Goal: Task Accomplishment & Management: Manage account settings

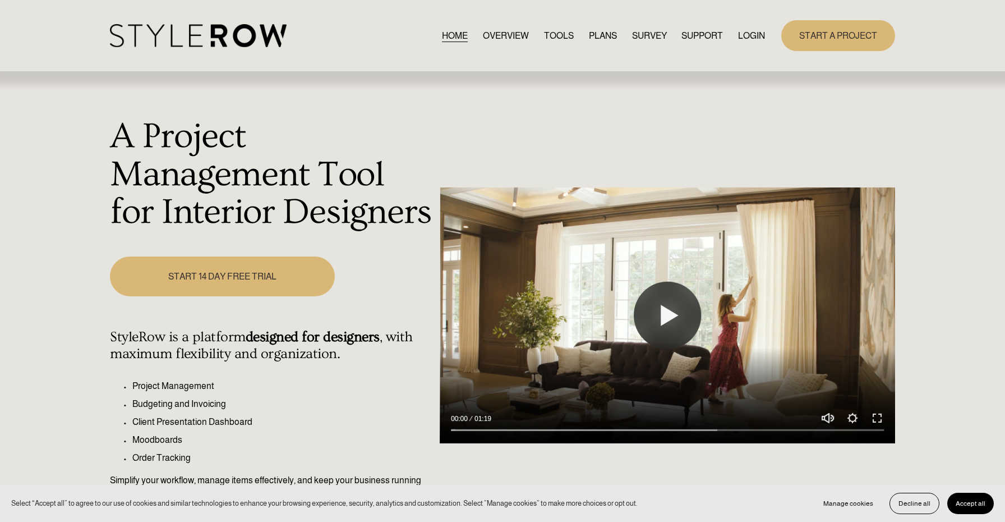
click at [751, 42] on link "LOGIN" at bounding box center [751, 35] width 27 height 15
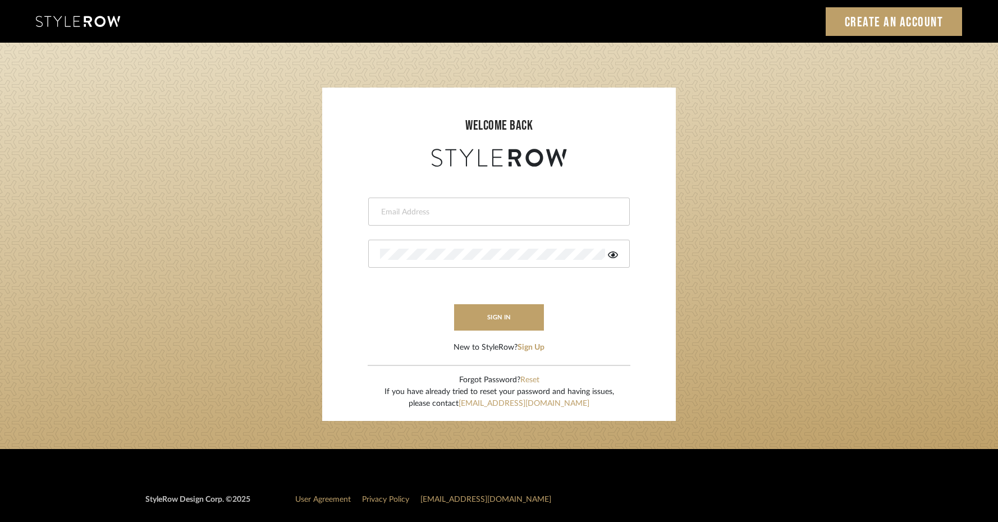
click at [569, 204] on div at bounding box center [498, 211] width 261 height 28
type input "[EMAIL_ADDRESS][DOMAIN_NAME]"
click at [528, 247] on div at bounding box center [498, 254] width 261 height 28
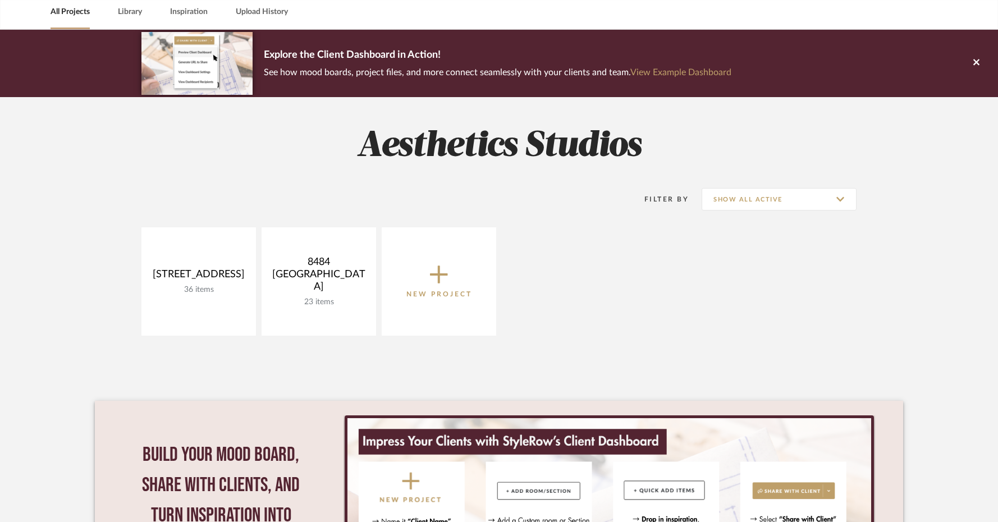
scroll to position [111, 0]
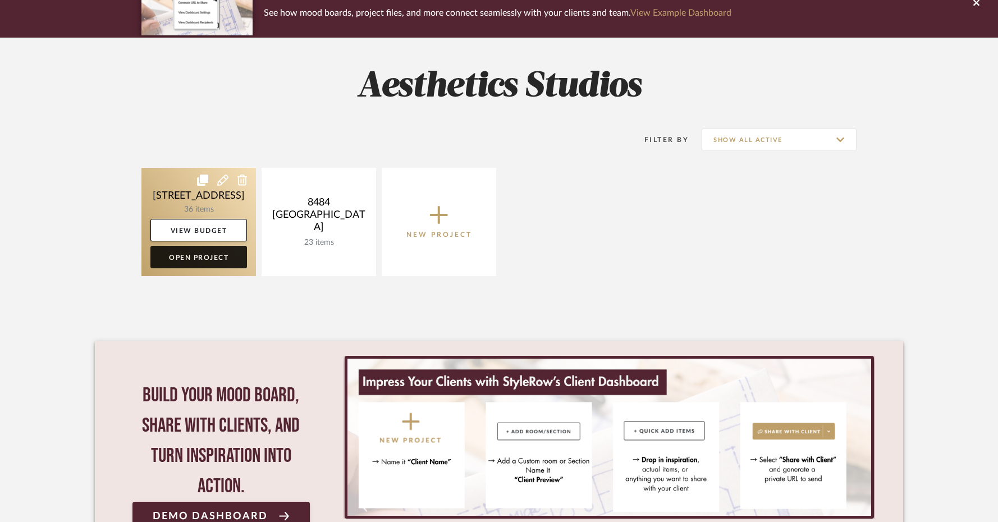
click at [219, 264] on link "Open Project" at bounding box center [198, 257] width 97 height 22
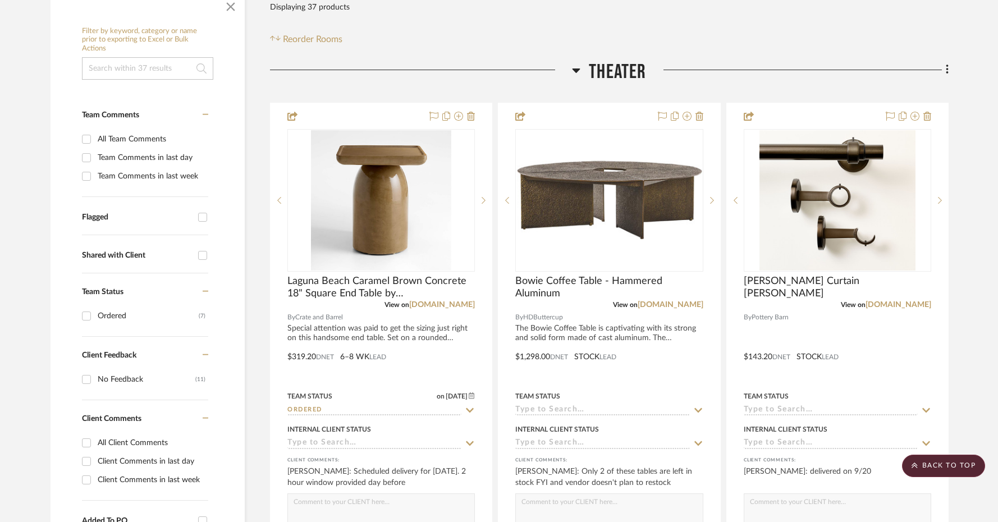
scroll to position [171, 0]
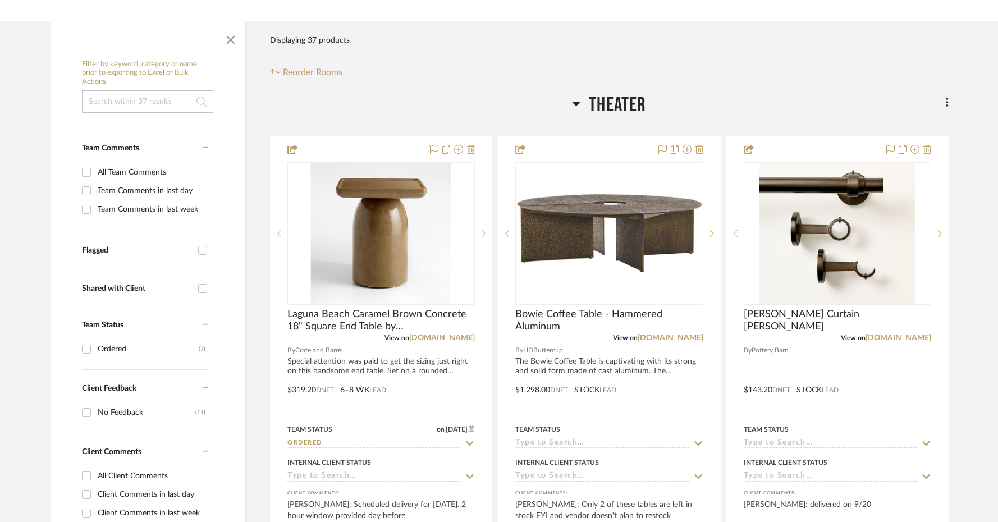
click at [113, 353] on div "Ordered" at bounding box center [148, 349] width 101 height 18
click at [95, 353] on input "Ordered (7)" at bounding box center [86, 349] width 18 height 18
checkbox input "true"
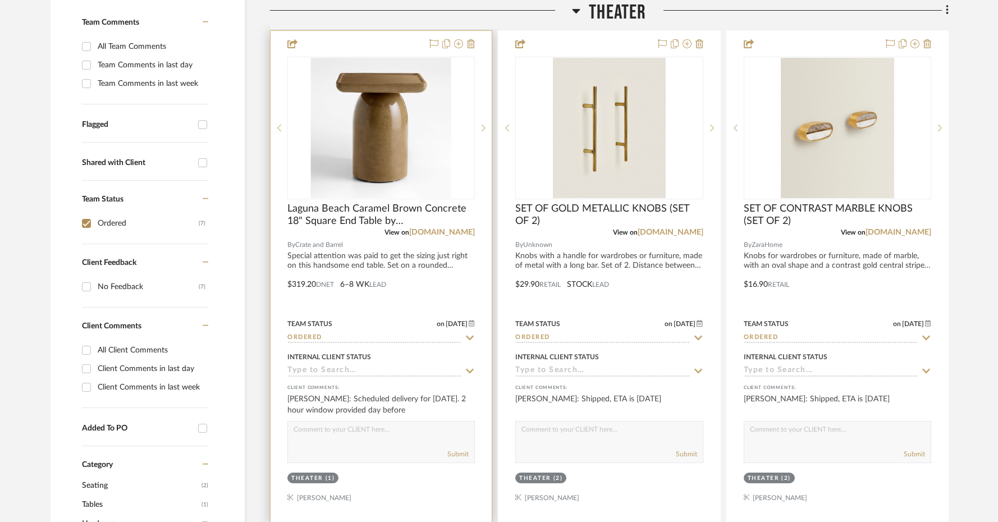
scroll to position [290, 0]
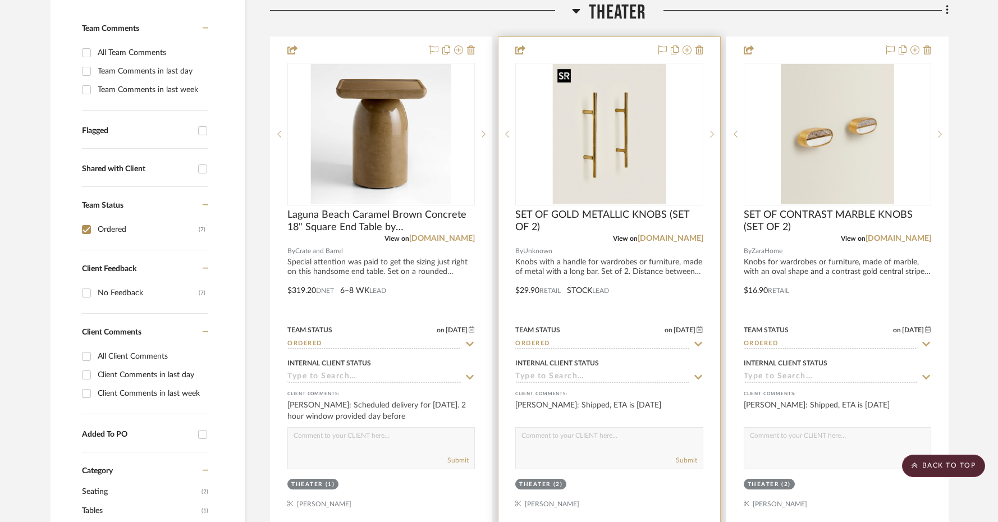
click at [0, 0] on img at bounding box center [0, 0] width 0 height 0
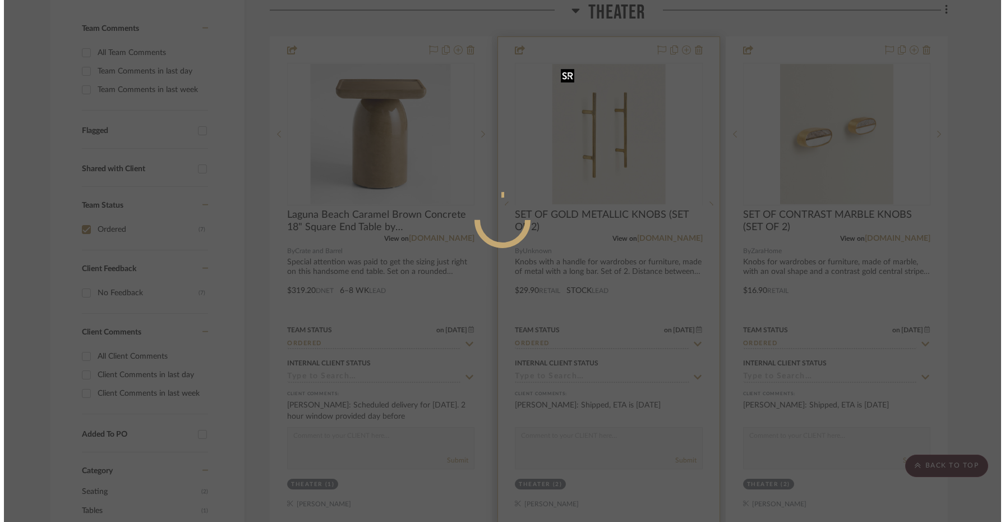
scroll to position [0, 0]
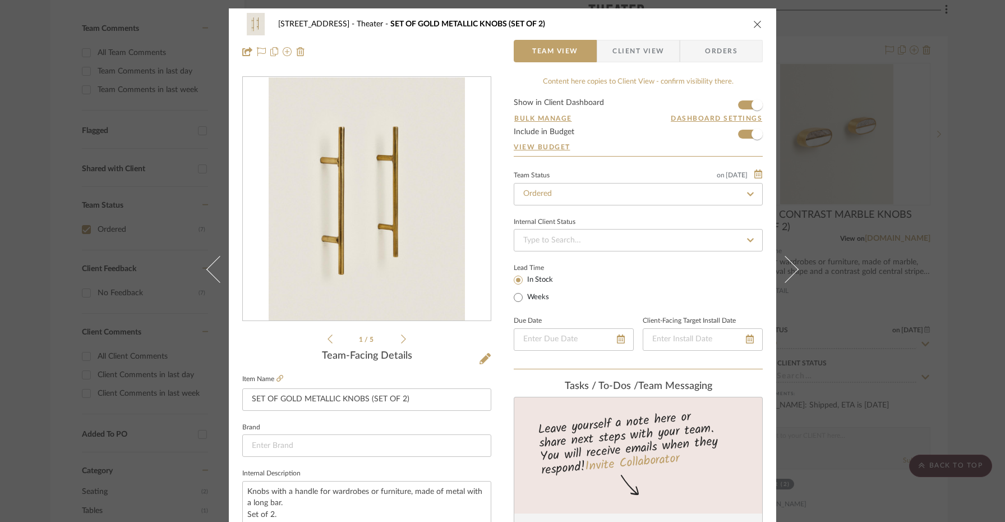
click at [645, 45] on span "Client View" at bounding box center [639, 51] width 52 height 22
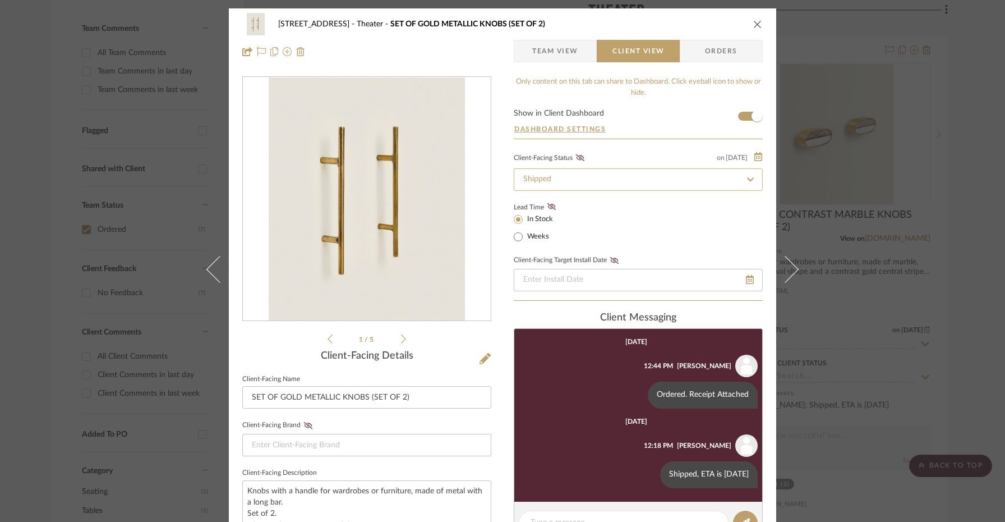
click at [676, 176] on input "Shipped" at bounding box center [638, 179] width 249 height 22
click at [752, 180] on fa-icon at bounding box center [750, 179] width 16 height 13
type input "9/29/2025"
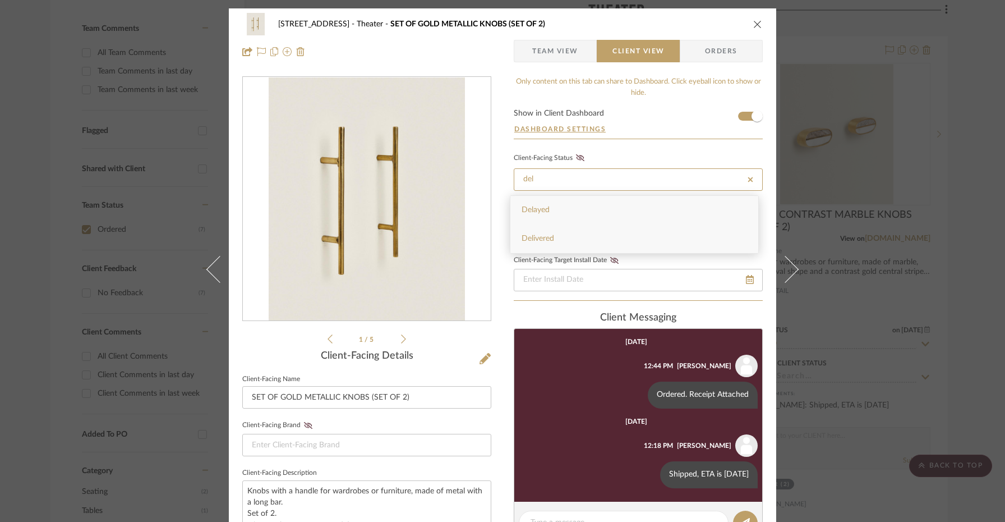
type input "del"
click at [677, 243] on div "Delivered" at bounding box center [635, 238] width 248 height 29
type input "9/29/2025"
type input "Delivered"
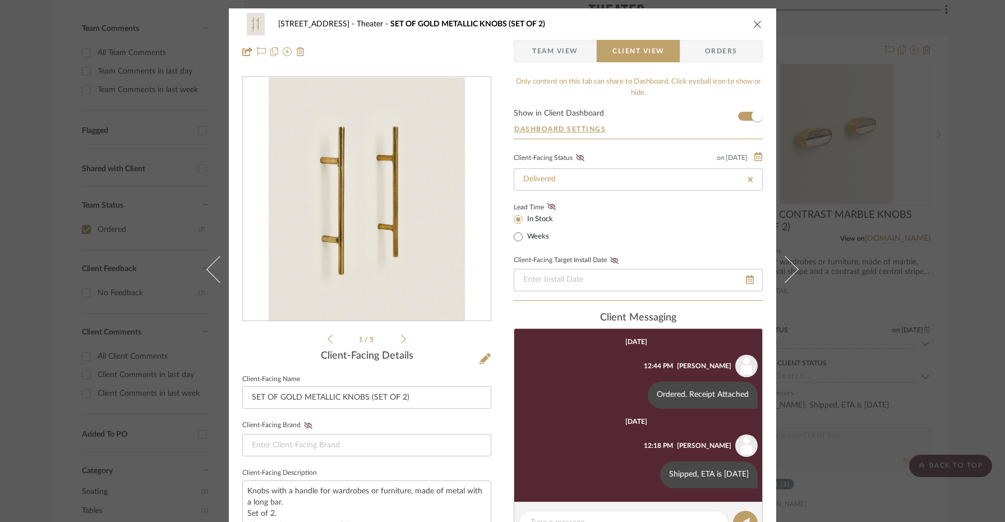
click at [754, 23] on icon "close" at bounding box center [758, 24] width 9 height 9
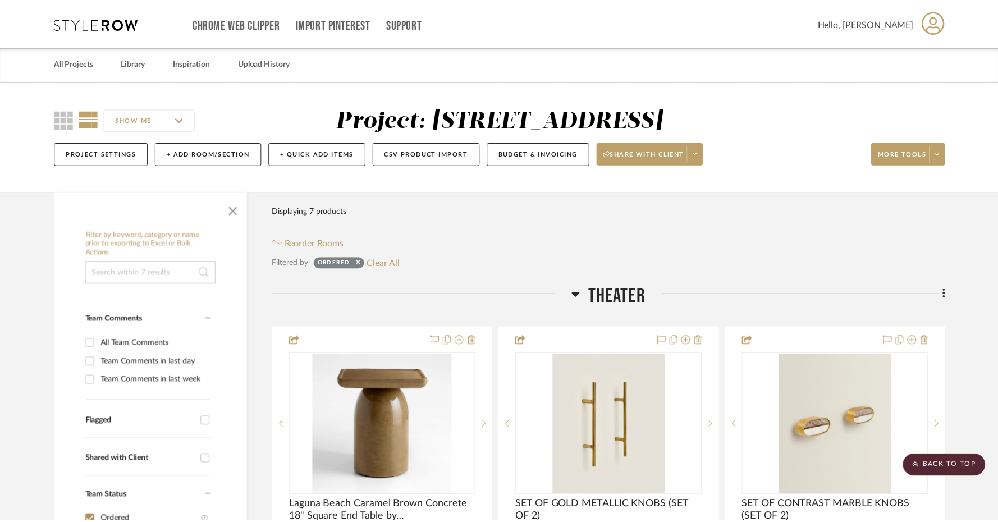
scroll to position [290, 0]
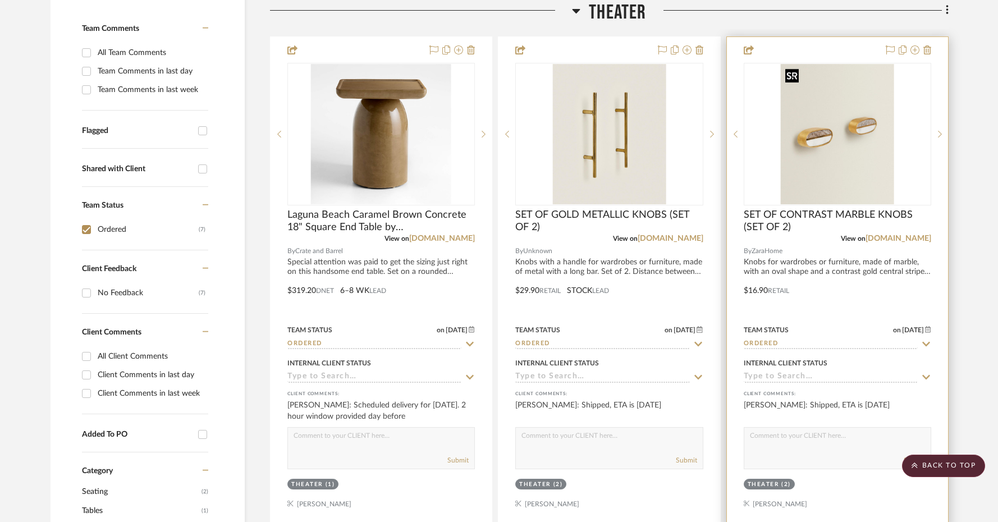
click at [835, 131] on img "0" at bounding box center [836, 134] width 113 height 140
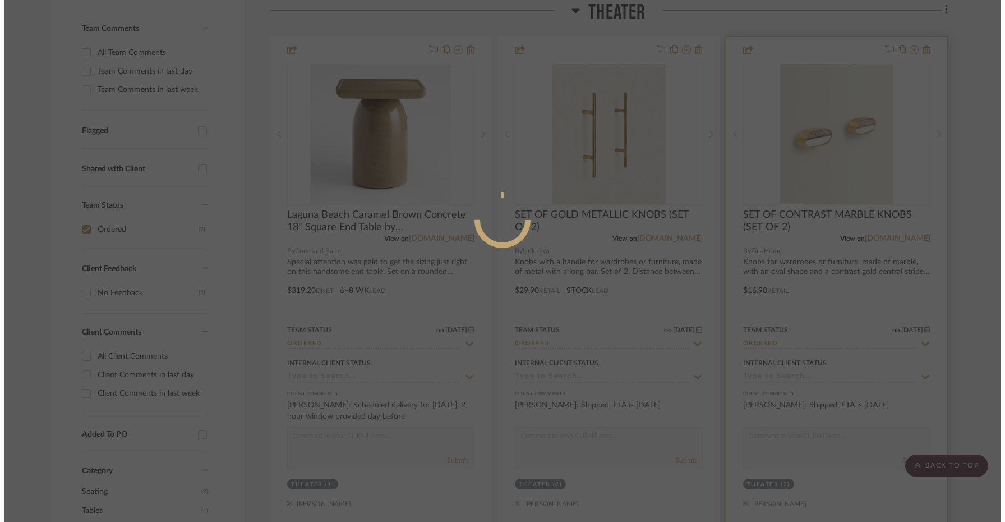
scroll to position [0, 0]
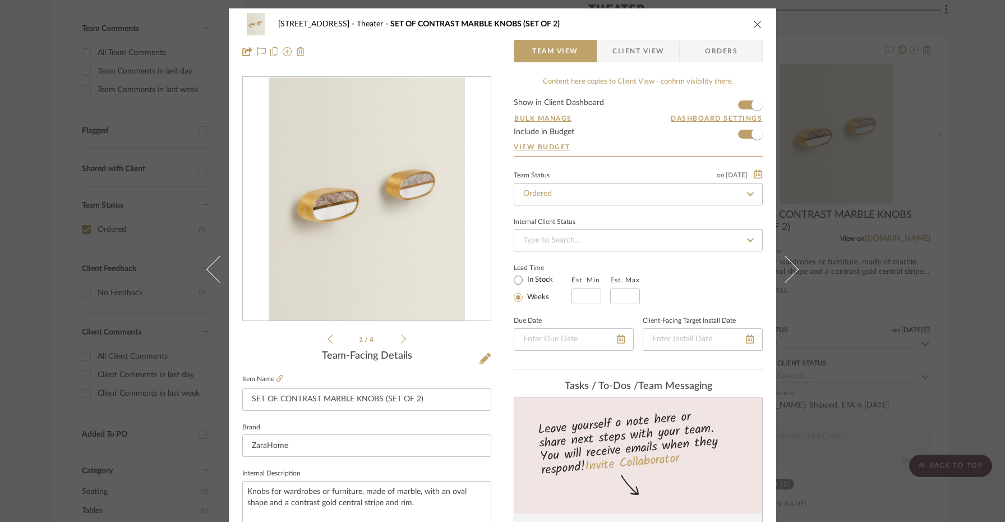
click at [645, 40] on span "Client View" at bounding box center [639, 51] width 52 height 22
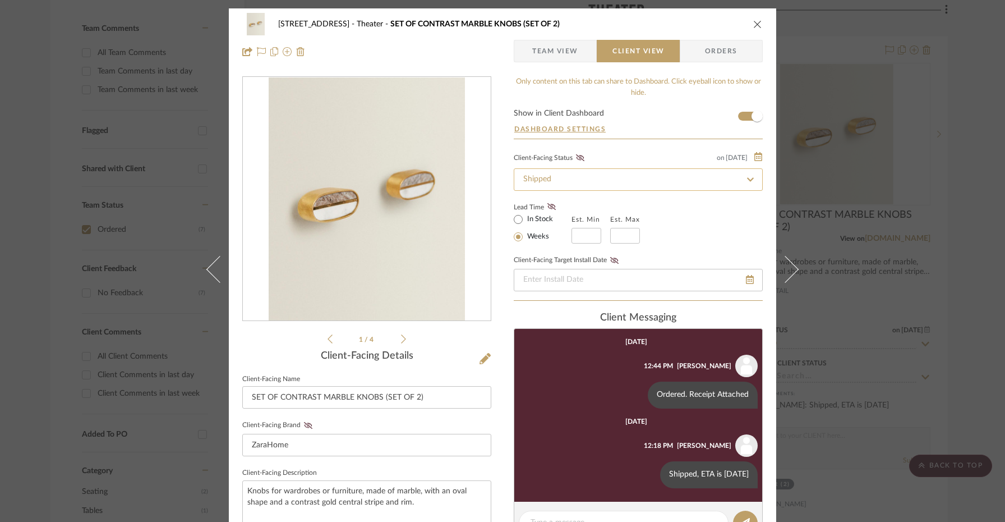
click at [622, 180] on input "Shipped" at bounding box center [638, 179] width 249 height 22
click at [748, 183] on icon at bounding box center [751, 180] width 10 height 8
type input "9/29/2025"
type input "del"
click at [624, 253] on div "Delayed Delivered" at bounding box center [634, 224] width 249 height 58
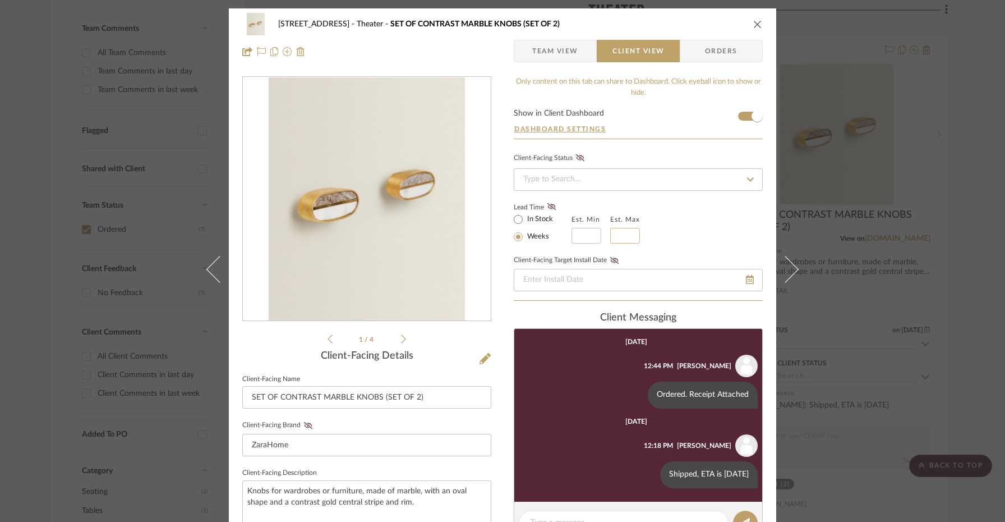
click at [621, 243] on input at bounding box center [625, 236] width 30 height 16
click at [623, 168] on div "Client-Facing Status" at bounding box center [638, 170] width 249 height 40
click at [623, 181] on input at bounding box center [638, 179] width 249 height 22
type input "e"
type input "del"
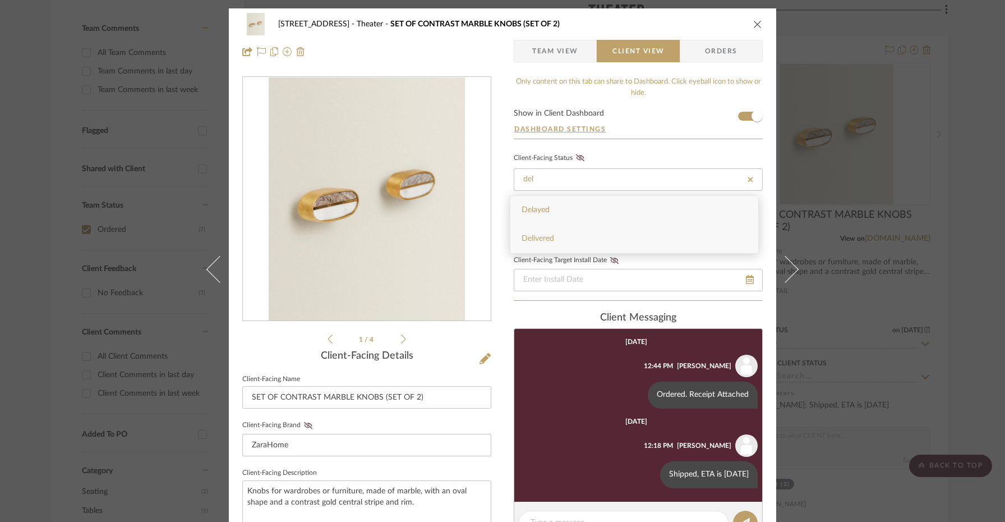
click at [576, 237] on div "Delivered" at bounding box center [635, 238] width 248 height 29
type input "9/29/2025"
type input "Delivered"
click at [757, 24] on icon "close" at bounding box center [758, 24] width 9 height 9
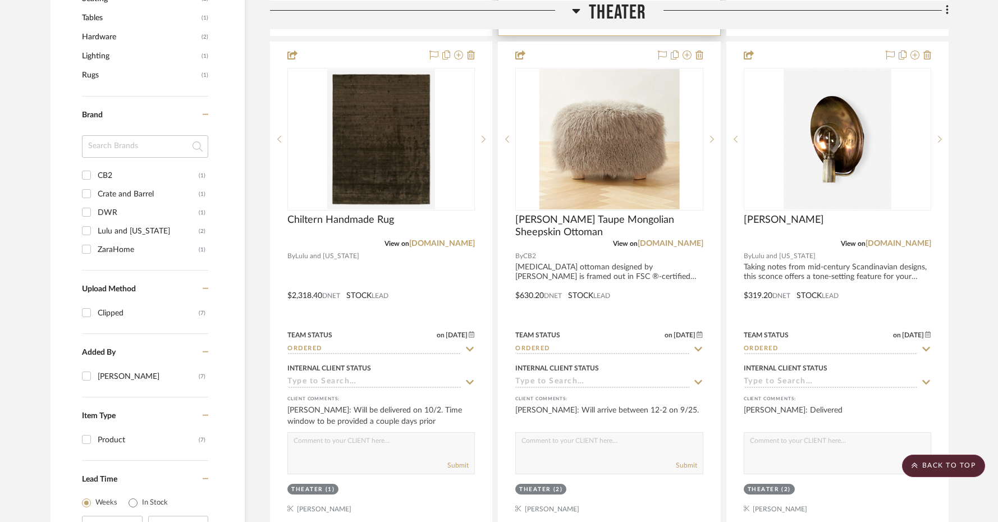
scroll to position [823, 0]
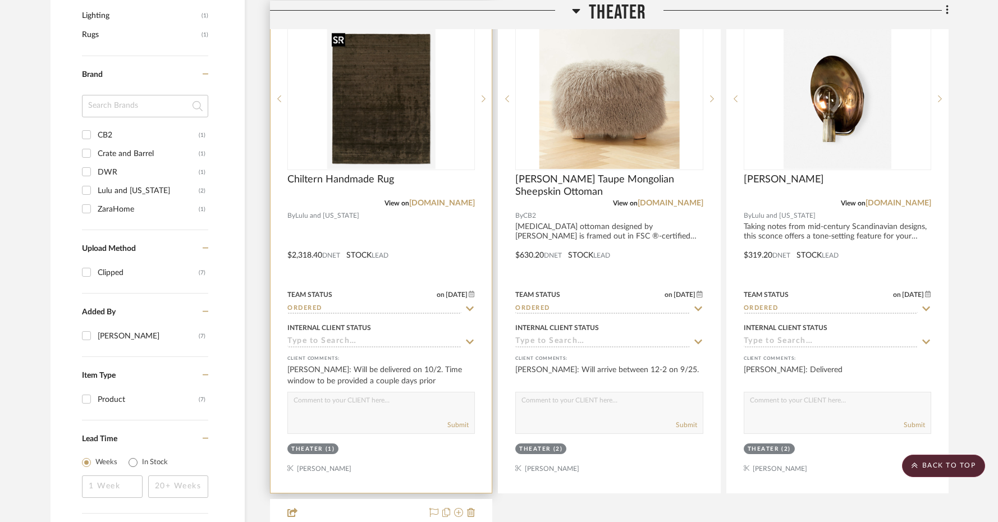
click at [0, 0] on img at bounding box center [0, 0] width 0 height 0
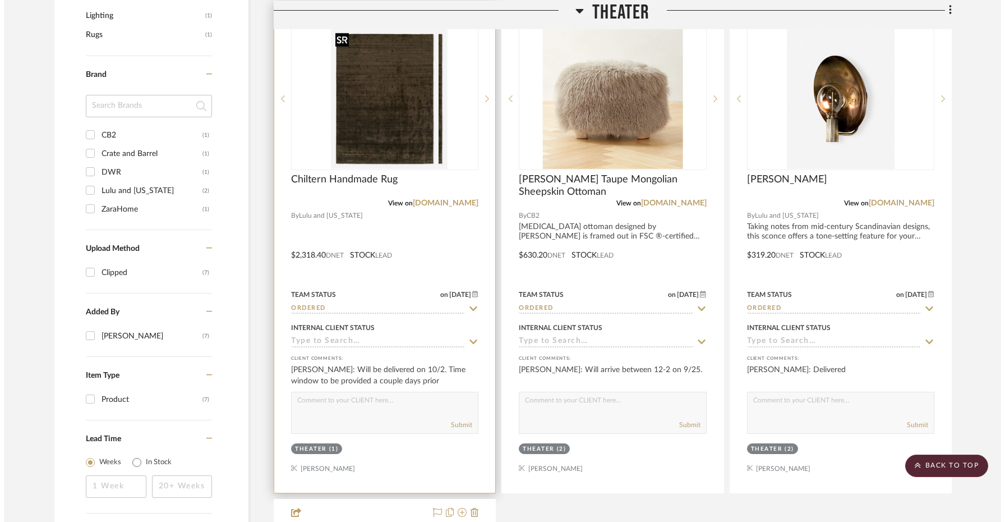
scroll to position [0, 0]
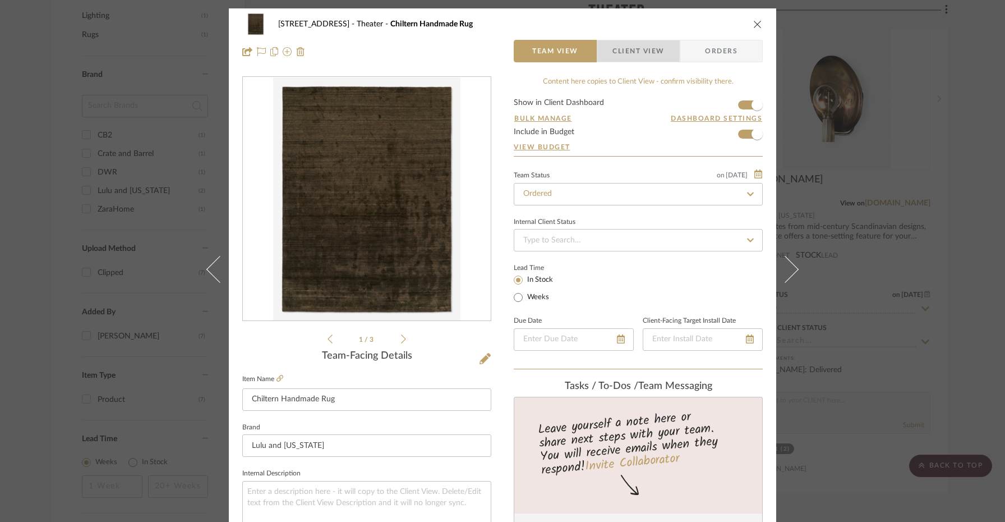
click at [652, 57] on span "Client View" at bounding box center [639, 51] width 52 height 22
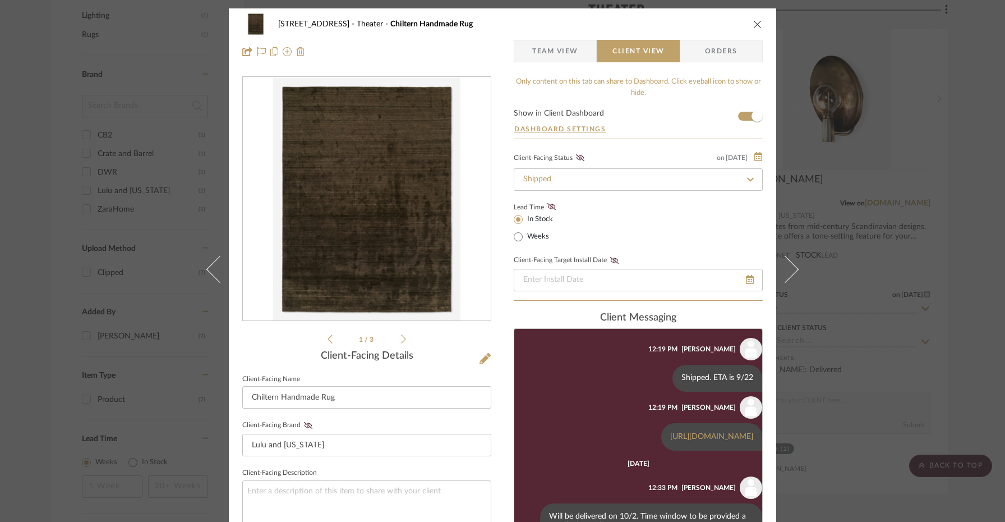
scroll to position [125, 0]
click at [733, 182] on input "Shipped" at bounding box center [638, 179] width 249 height 22
click at [748, 180] on icon at bounding box center [750, 179] width 5 height 5
type input "9/29/2025"
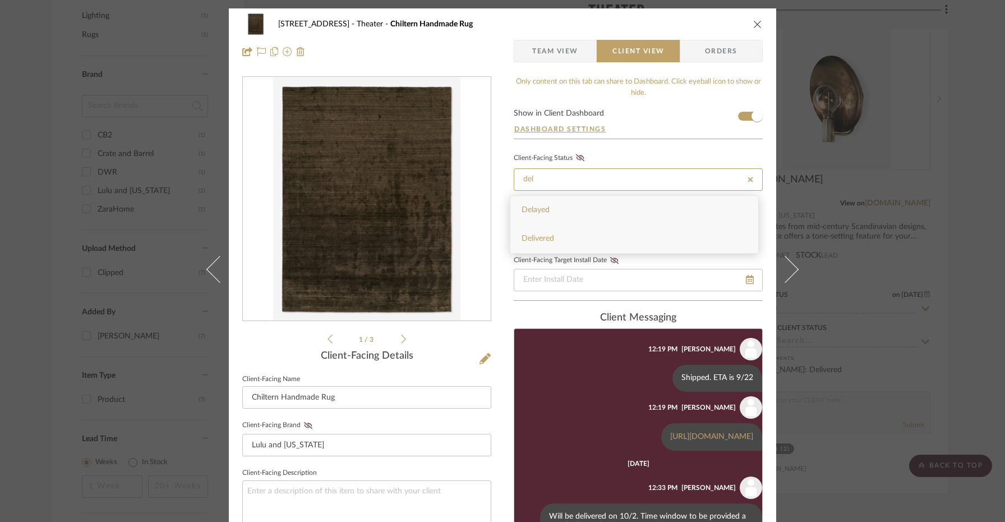
type input "del"
click at [647, 246] on div "Delivered" at bounding box center [635, 238] width 248 height 29
type input "9/29/2025"
type input "Delivered"
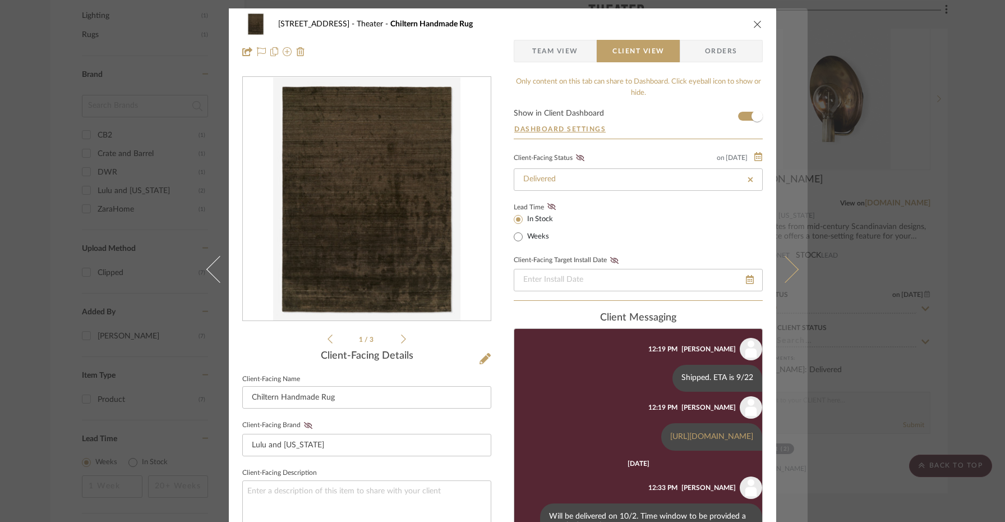
click at [789, 268] on icon at bounding box center [785, 269] width 27 height 27
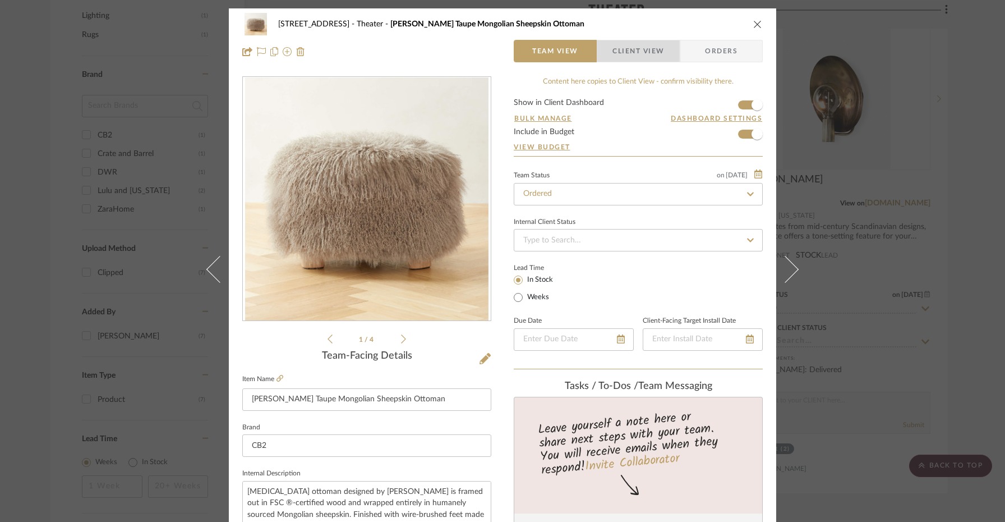
click at [656, 59] on span "Client View" at bounding box center [639, 51] width 52 height 22
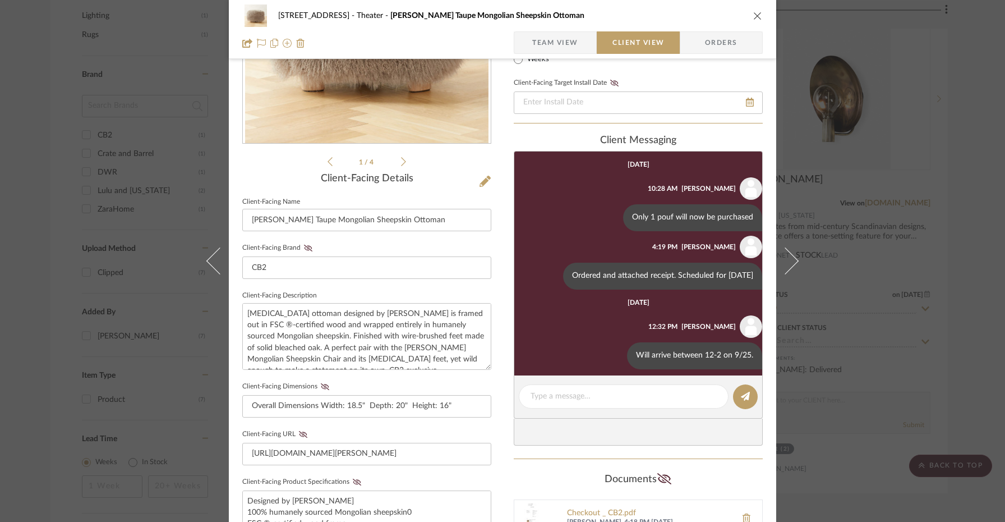
scroll to position [0, 0]
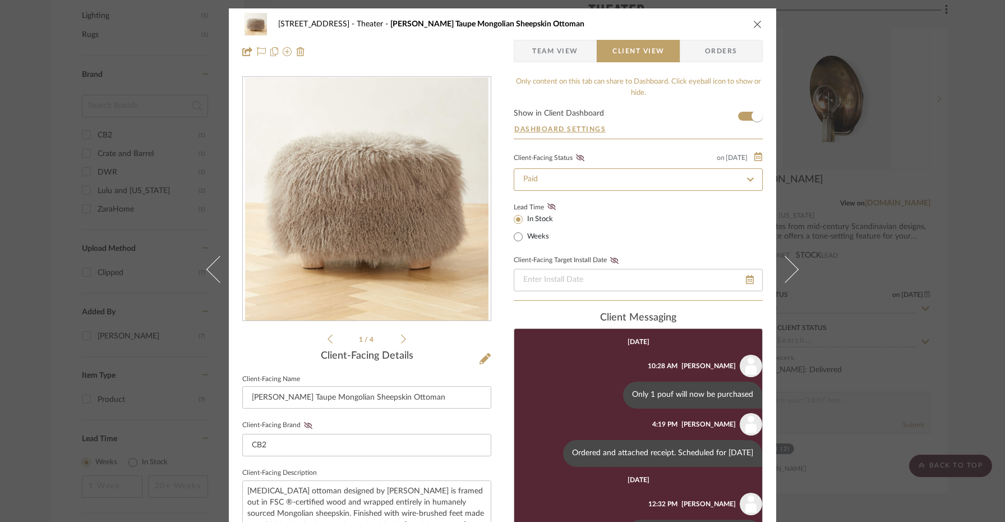
click at [742, 185] on fa-icon at bounding box center [750, 179] width 16 height 13
type input "del"
click at [641, 238] on div "Delivered" at bounding box center [635, 238] width 248 height 29
type input "9/29/2025"
type input "Delivered"
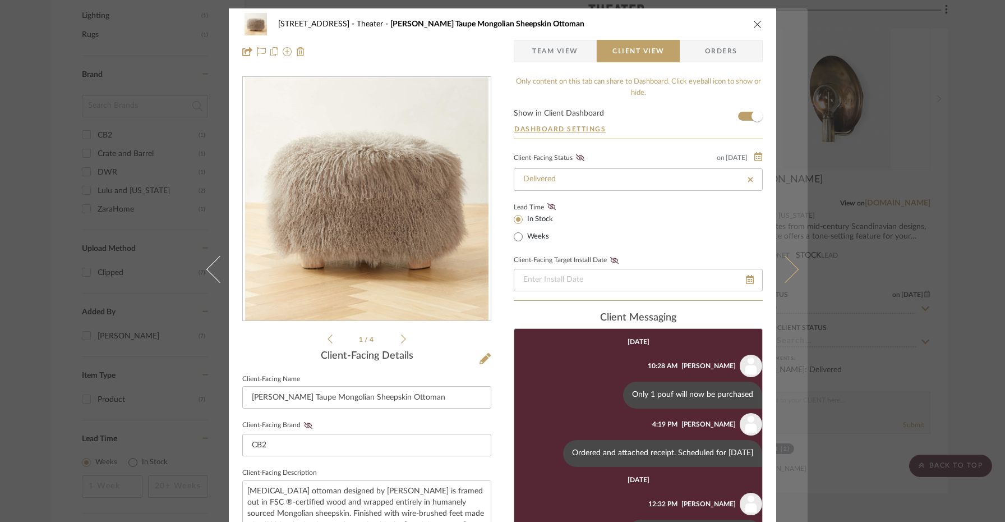
click at [791, 270] on icon at bounding box center [785, 269] width 27 height 27
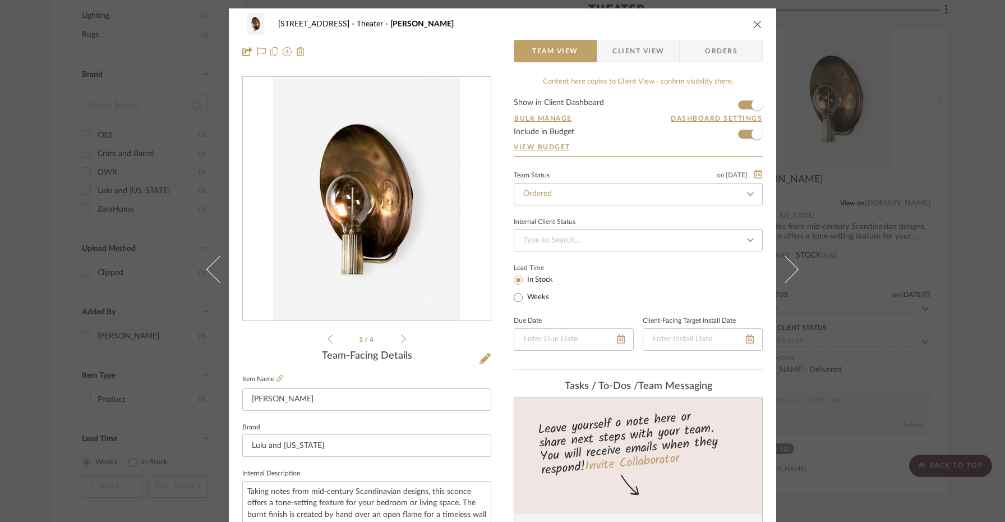
click at [641, 53] on span "Client View" at bounding box center [639, 51] width 52 height 22
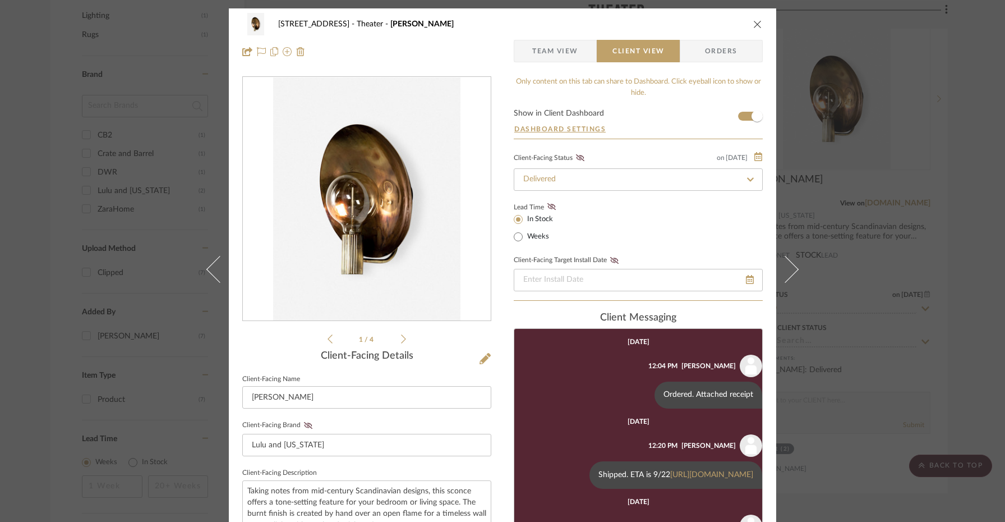
scroll to position [49, 0]
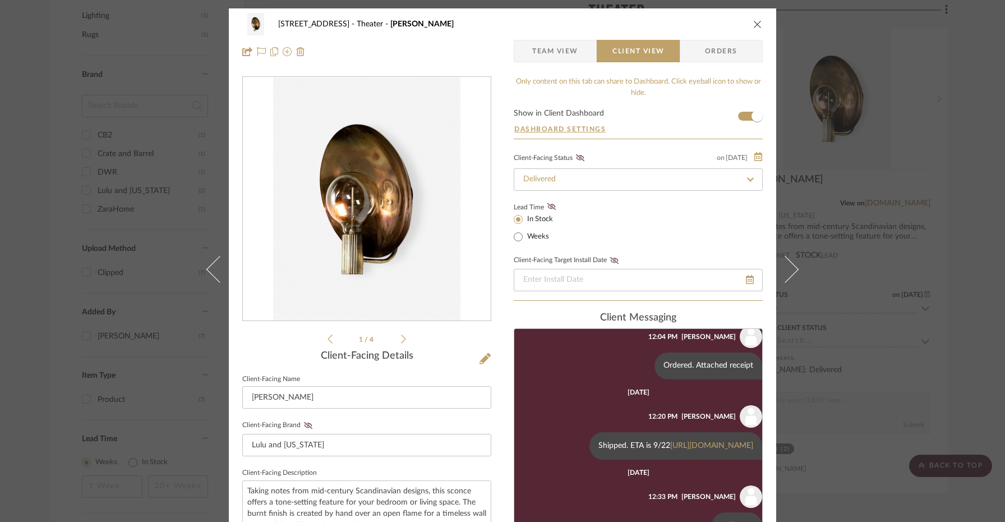
click at [754, 22] on icon "close" at bounding box center [758, 24] width 9 height 9
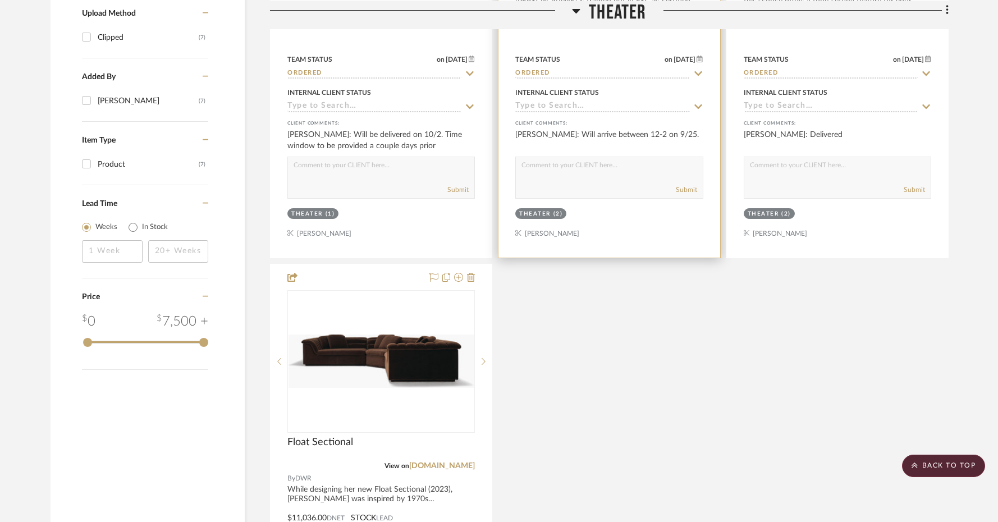
scroll to position [1133, 0]
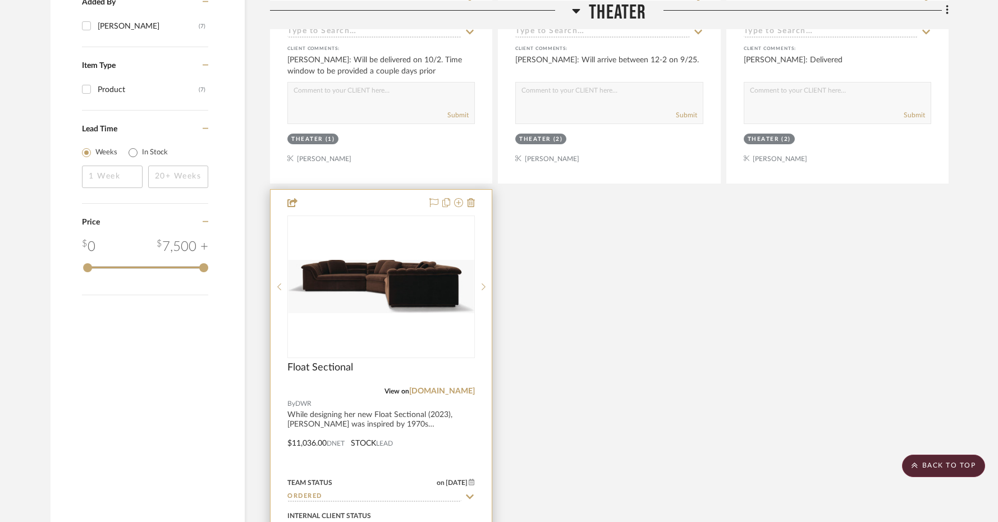
click at [0, 0] on img at bounding box center [0, 0] width 0 height 0
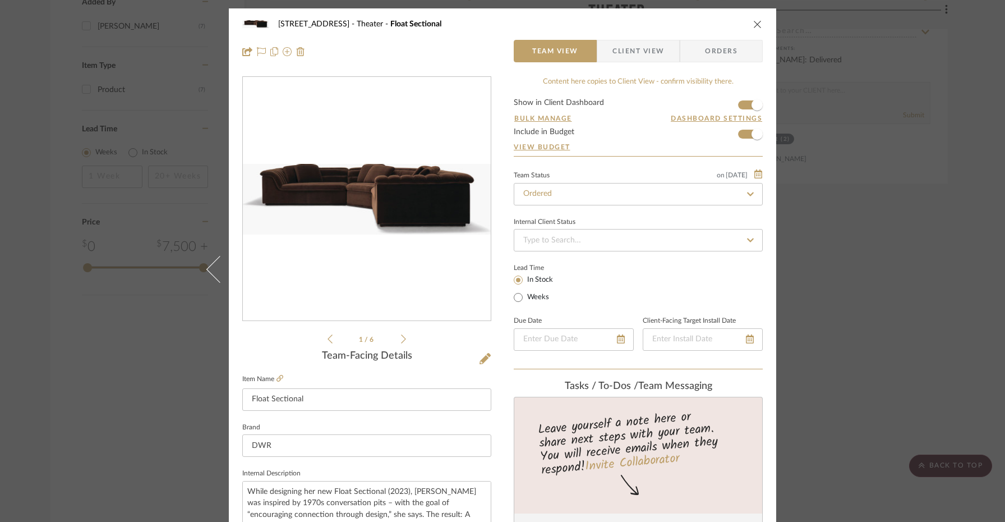
click at [645, 56] on span "Client View" at bounding box center [639, 51] width 52 height 22
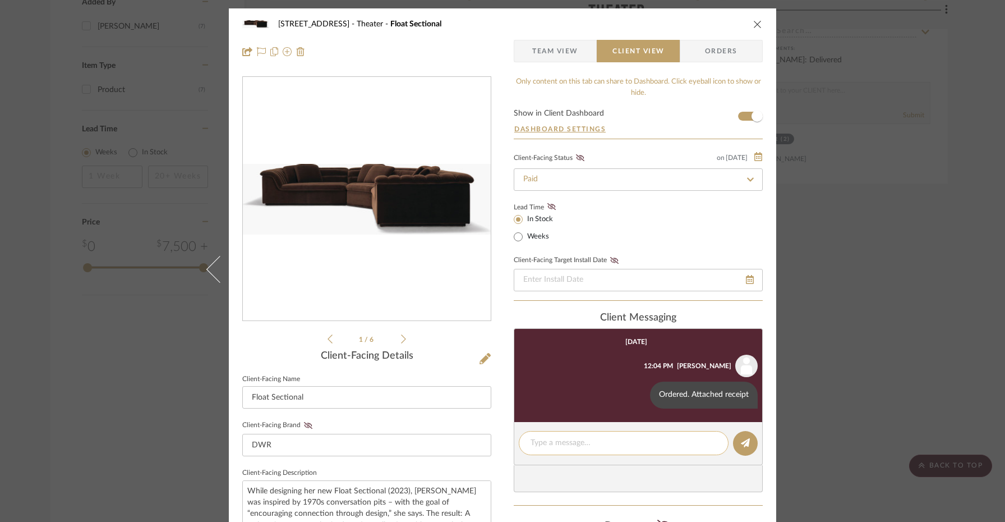
click at [621, 444] on textarea at bounding box center [624, 443] width 186 height 12
type textarea "Arriving tomorrow between 11 am - 3 pm"
click at [736, 442] on button at bounding box center [745, 443] width 25 height 25
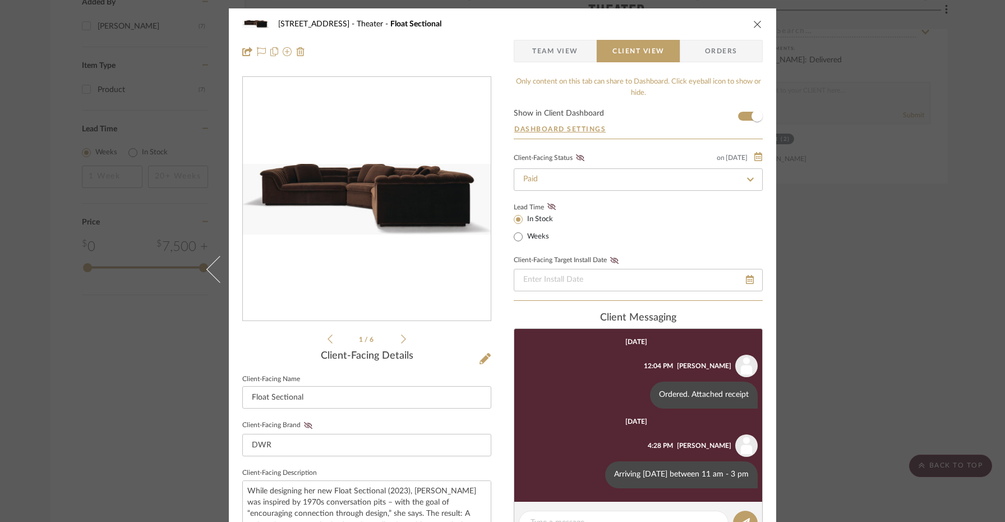
click at [756, 28] on icon "close" at bounding box center [758, 24] width 9 height 9
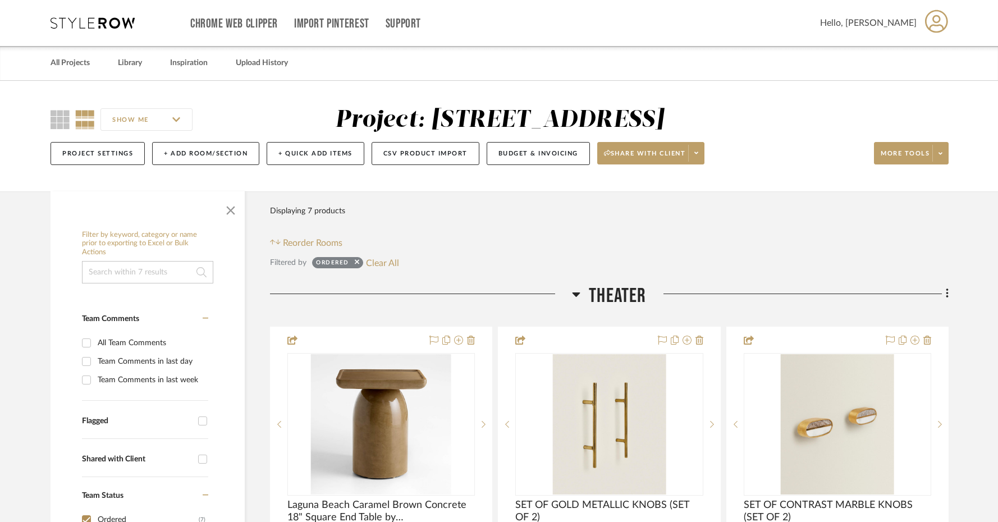
click at [564, 128] on div "Project: 20719 W Bluebird Ct." at bounding box center [499, 120] width 329 height 24
